Goal: Information Seeking & Learning: Find specific page/section

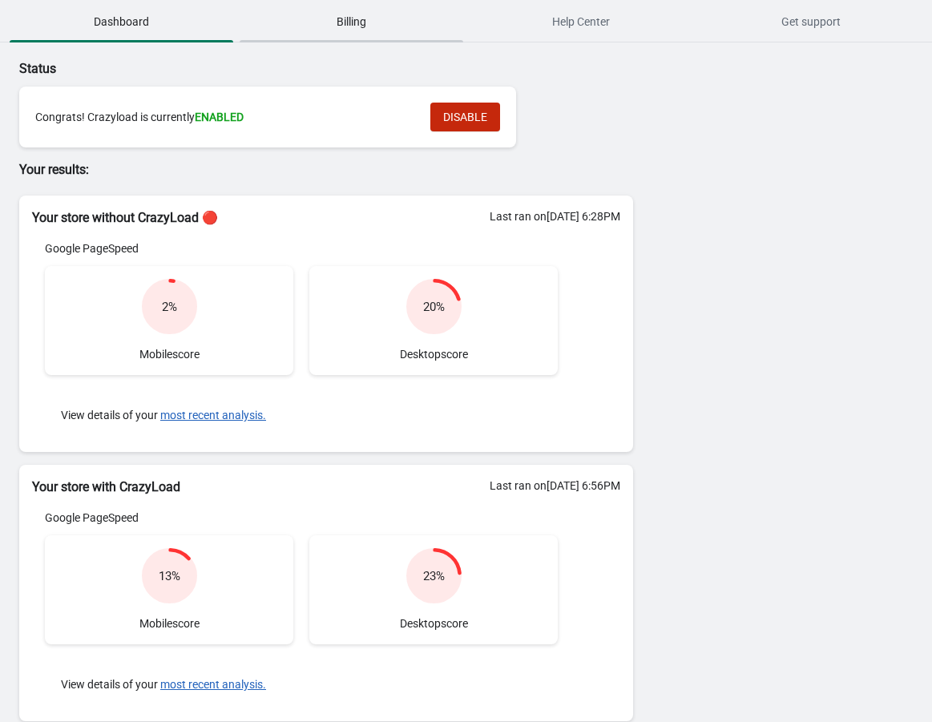
click at [346, 31] on span "Billing" at bounding box center [352, 21] width 224 height 29
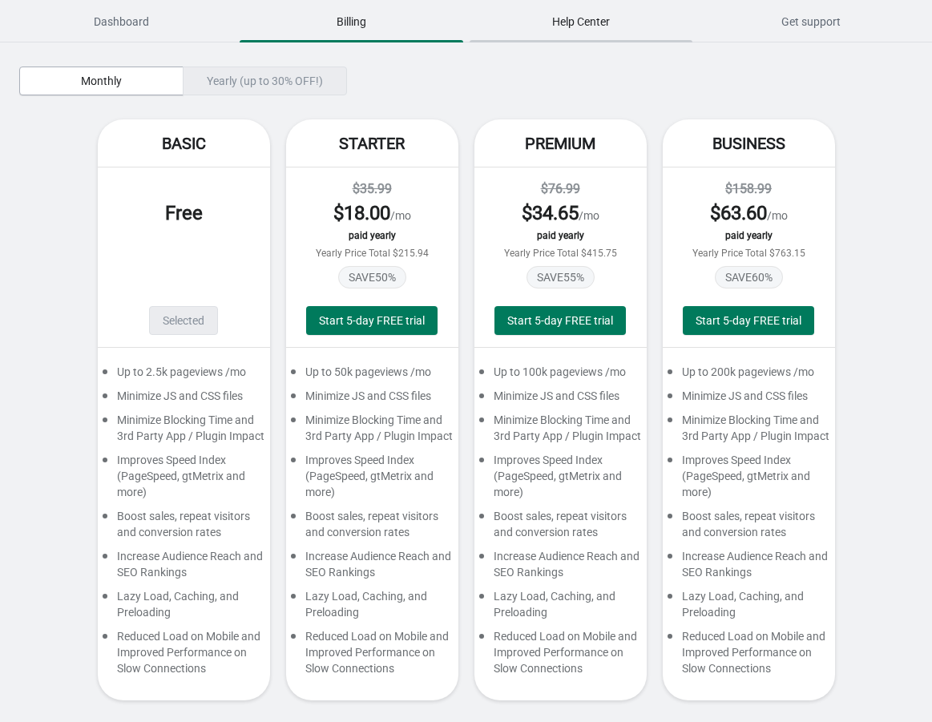
click at [572, 26] on span "Help Center" at bounding box center [582, 21] width 224 height 29
click at [799, 13] on span "Get support" at bounding box center [811, 21] width 224 height 29
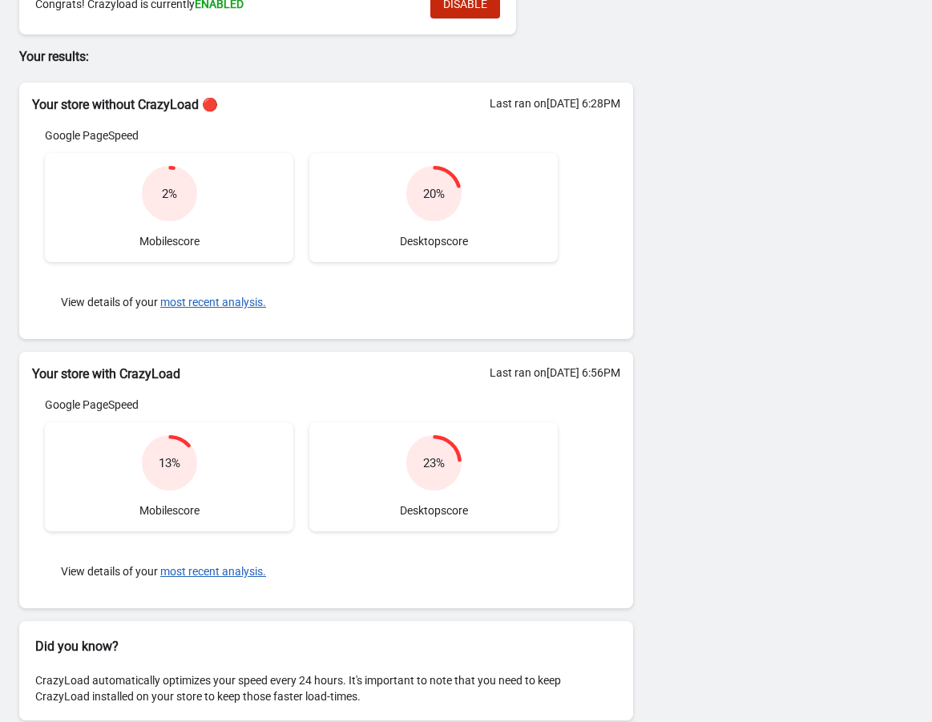
scroll to position [132, 0]
